Goal: Register for event/course

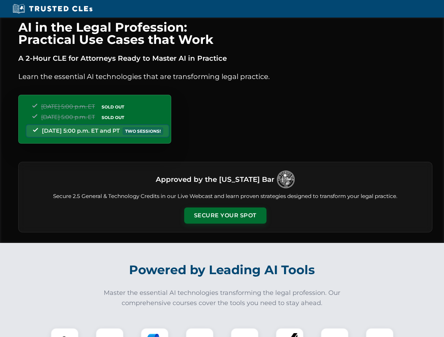
click at [225, 216] on button "Secure Your Spot" at bounding box center [225, 216] width 82 height 16
click at [65, 333] on img at bounding box center [64, 342] width 20 height 20
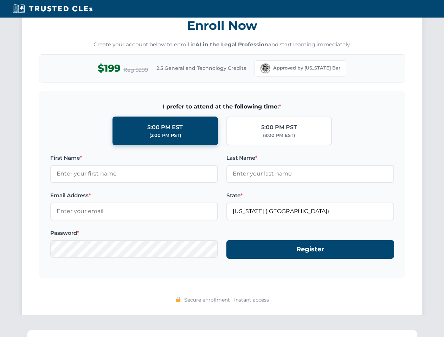
scroll to position [689, 0]
